Goal: Task Accomplishment & Management: Manage account settings

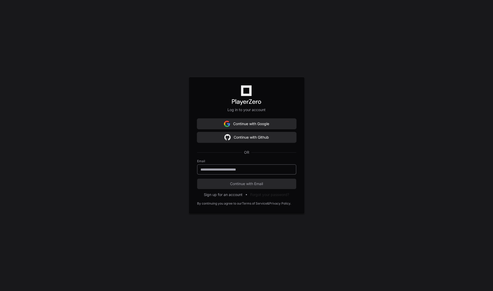
click at [248, 166] on div at bounding box center [246, 169] width 99 height 10
type input "**********"
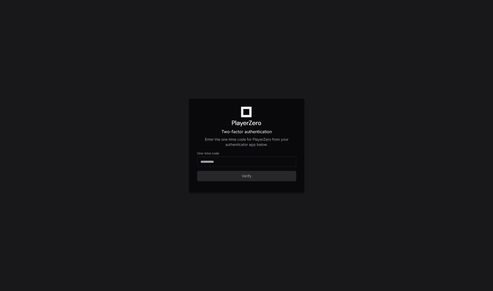
click at [255, 166] on form "One-time code Verify" at bounding box center [246, 166] width 99 height 30
type input "******"
click at [253, 162] on input "******" at bounding box center [246, 161] width 92 height 5
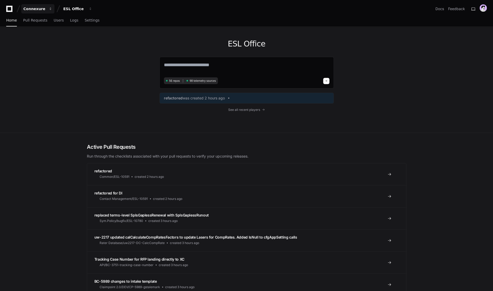
click at [34, 8] on div "Connexure" at bounding box center [34, 8] width 22 height 5
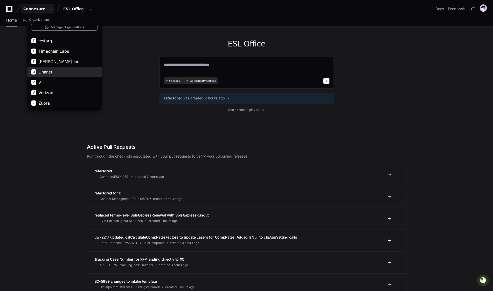
scroll to position [880, 0]
click at [61, 58] on span "[PERSON_NAME] Inc" at bounding box center [58, 61] width 41 height 6
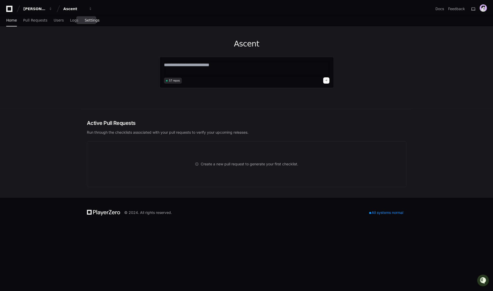
click at [85, 19] on span "Settings" at bounding box center [92, 20] width 15 height 3
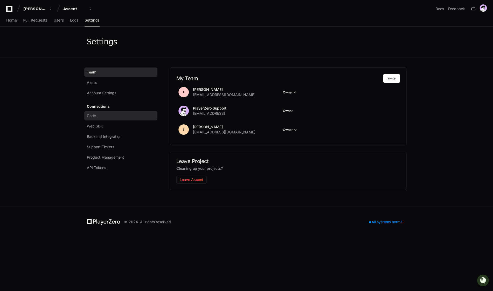
click at [99, 117] on link "Code" at bounding box center [120, 115] width 73 height 9
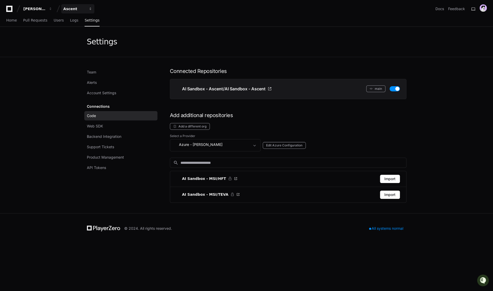
click at [72, 7] on div "Ascent" at bounding box center [74, 8] width 22 height 5
click at [87, 45] on button "M MSI-Automate" at bounding box center [97, 48] width 75 height 10
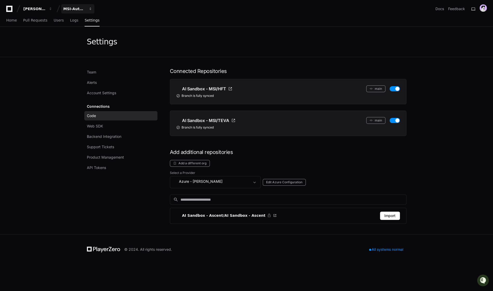
click at [76, 9] on div "MSI-Automate" at bounding box center [74, 8] width 22 height 5
click at [79, 37] on span "Ascent" at bounding box center [78, 38] width 13 height 6
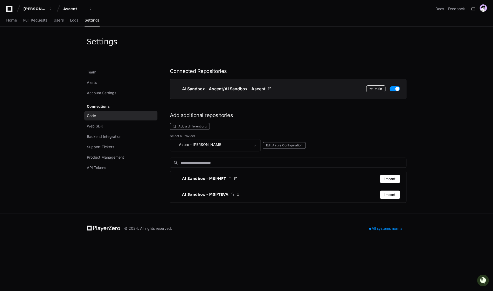
click at [372, 89] on span at bounding box center [370, 88] width 3 height 3
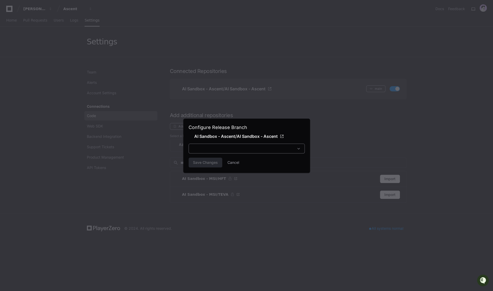
click at [295, 150] on div at bounding box center [299, 148] width 10 height 5
click at [301, 148] on div at bounding box center [299, 148] width 10 height 5
click at [229, 164] on button "Cancel" at bounding box center [233, 162] width 12 height 10
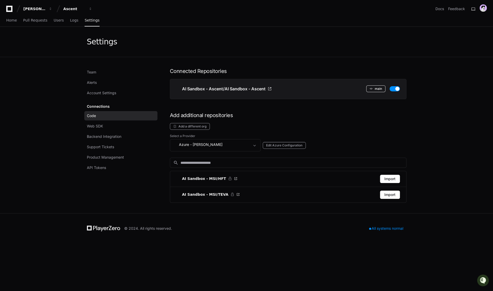
click at [373, 88] on button "main" at bounding box center [375, 88] width 19 height 7
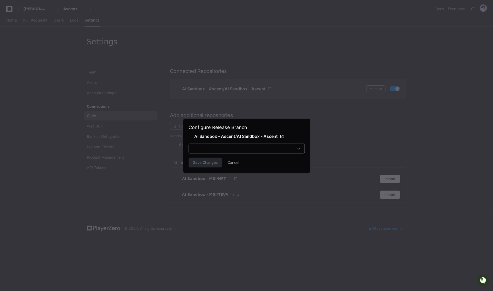
click at [298, 147] on span at bounding box center [298, 148] width 5 height 5
click at [80, 111] on div at bounding box center [246, 145] width 493 height 291
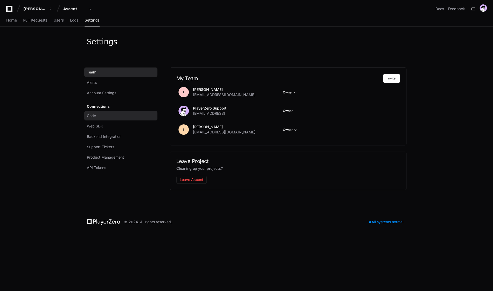
click at [96, 117] on link "Code" at bounding box center [120, 115] width 73 height 9
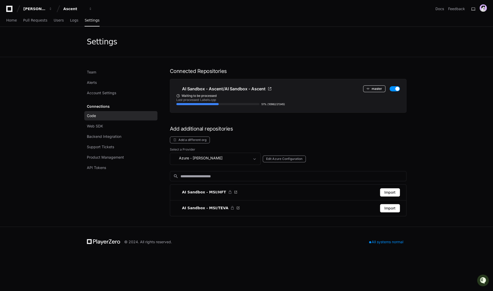
click at [372, 87] on button "master" at bounding box center [374, 88] width 22 height 7
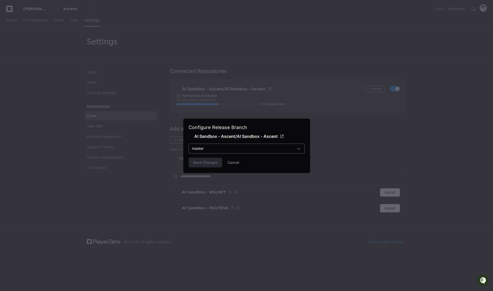
click at [242, 151] on div "master" at bounding box center [247, 148] width 116 height 10
click at [252, 81] on div at bounding box center [246, 145] width 493 height 291
click at [166, 81] on div at bounding box center [246, 145] width 493 height 291
